Goal: Information Seeking & Learning: Learn about a topic

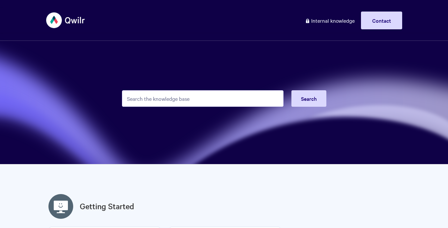
click at [146, 96] on input "Search the knowledge base" at bounding box center [203, 98] width 162 height 16
type input "engagment score"
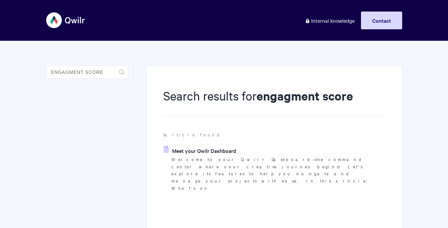
click at [182, 152] on link "Meet your Qwilr Dashboard" at bounding box center [200, 151] width 73 height 10
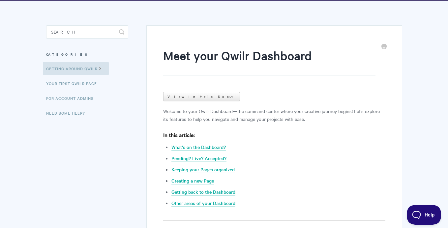
scroll to position [42, 0]
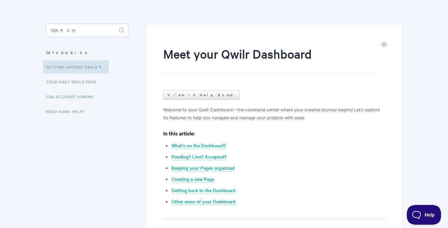
click at [91, 33] on input "Search" at bounding box center [87, 30] width 82 height 13
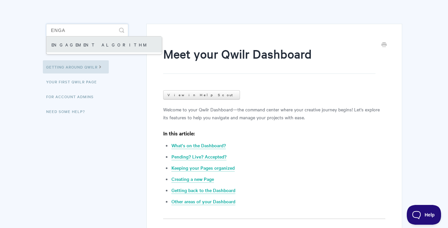
type input "enga"
click at [88, 44] on link "Engagement Algorithm" at bounding box center [104, 45] width 115 height 16
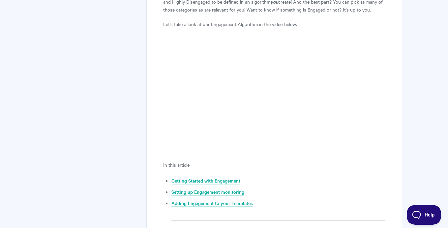
scroll to position [250, 0]
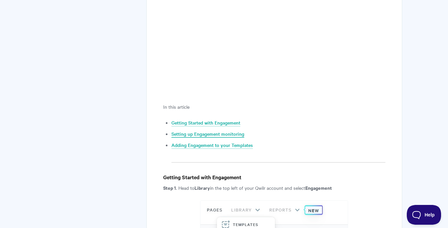
click at [236, 134] on link "Setting up Engagement monitoring" at bounding box center [207, 134] width 73 height 7
click at [229, 135] on link "Setting up Engagement monitoring" at bounding box center [207, 134] width 73 height 7
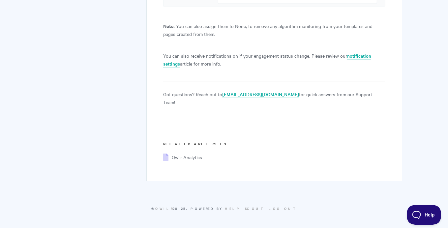
scroll to position [2866, 0]
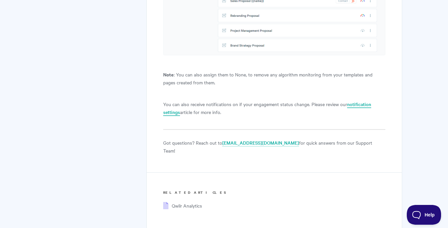
click at [170, 116] on link "notification settings" at bounding box center [267, 108] width 208 height 15
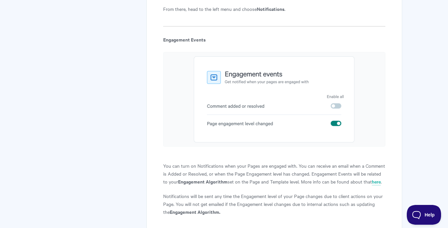
scroll to position [626, 0]
